Goal: Task Accomplishment & Management: Use online tool/utility

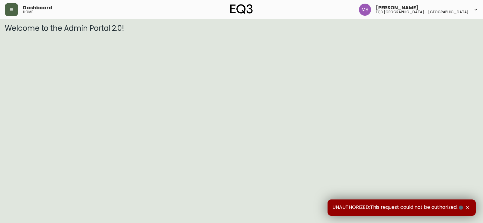
click at [9, 3] on button "button" at bounding box center [11, 9] width 13 height 13
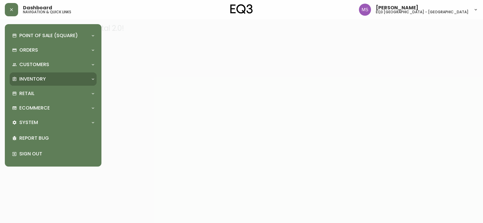
click at [37, 79] on p "Inventory" at bounding box center [32, 79] width 27 height 7
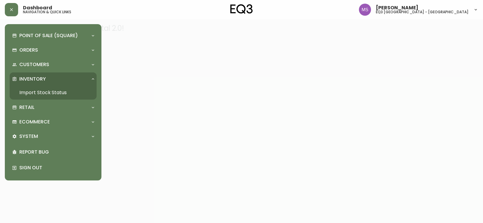
click at [46, 92] on link "Import Stock Status" at bounding box center [53, 93] width 87 height 14
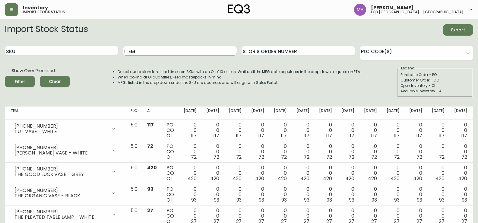
click at [141, 51] on input "Item" at bounding box center [179, 51] width 113 height 10
type input "FIKA"
click at [5, 76] on button "Filter" at bounding box center [20, 81] width 30 height 11
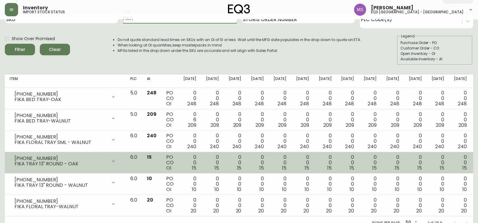
scroll to position [39, 0]
